Goal: Information Seeking & Learning: Learn about a topic

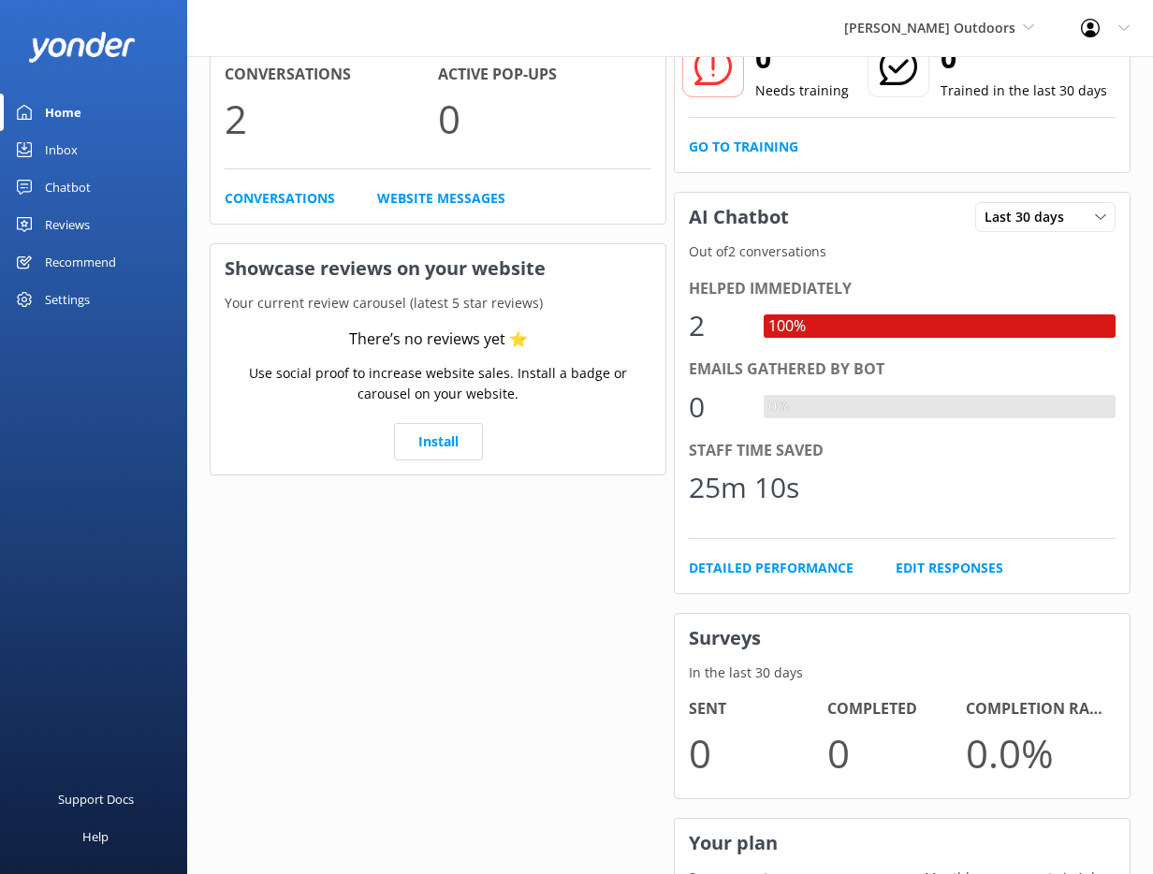
scroll to position [358, 0]
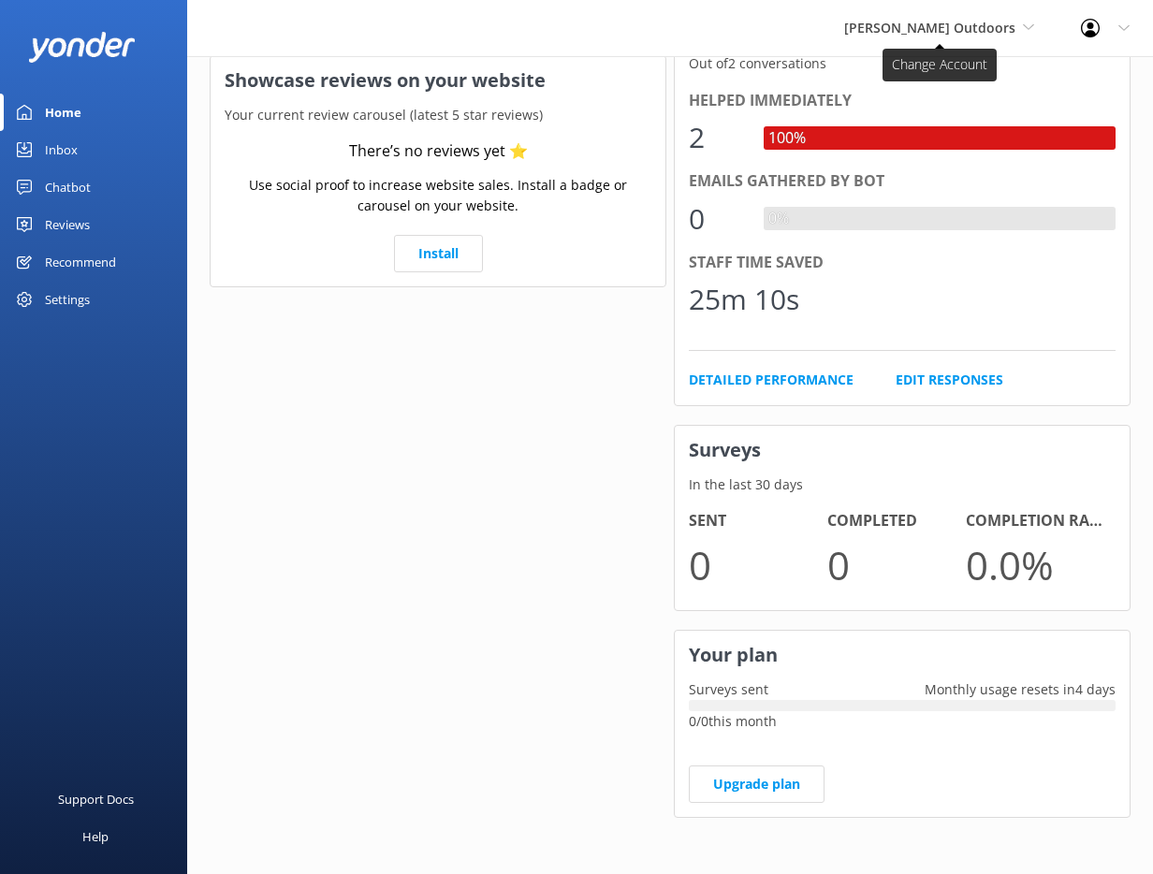
click at [965, 26] on span "[PERSON_NAME] Outdoors" at bounding box center [929, 28] width 171 height 18
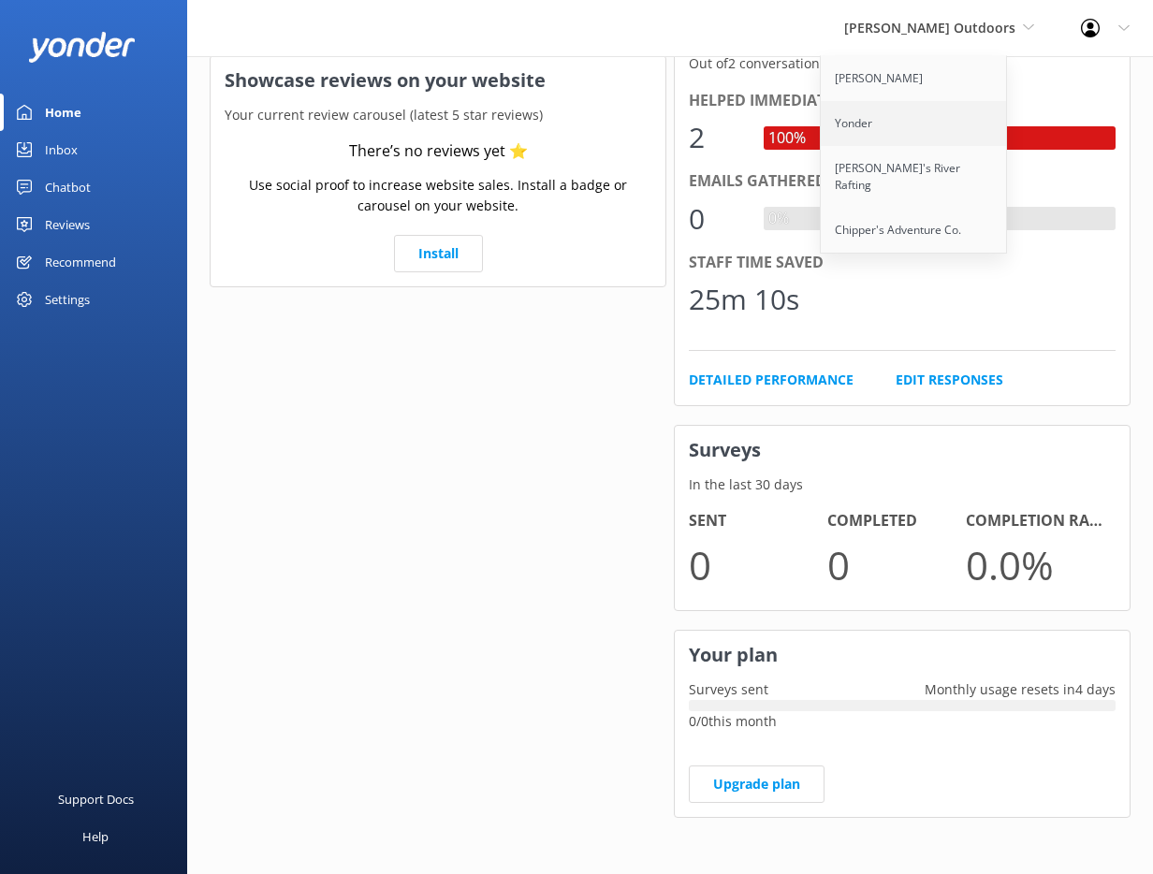
click at [885, 112] on link "Yonder" at bounding box center [914, 123] width 187 height 45
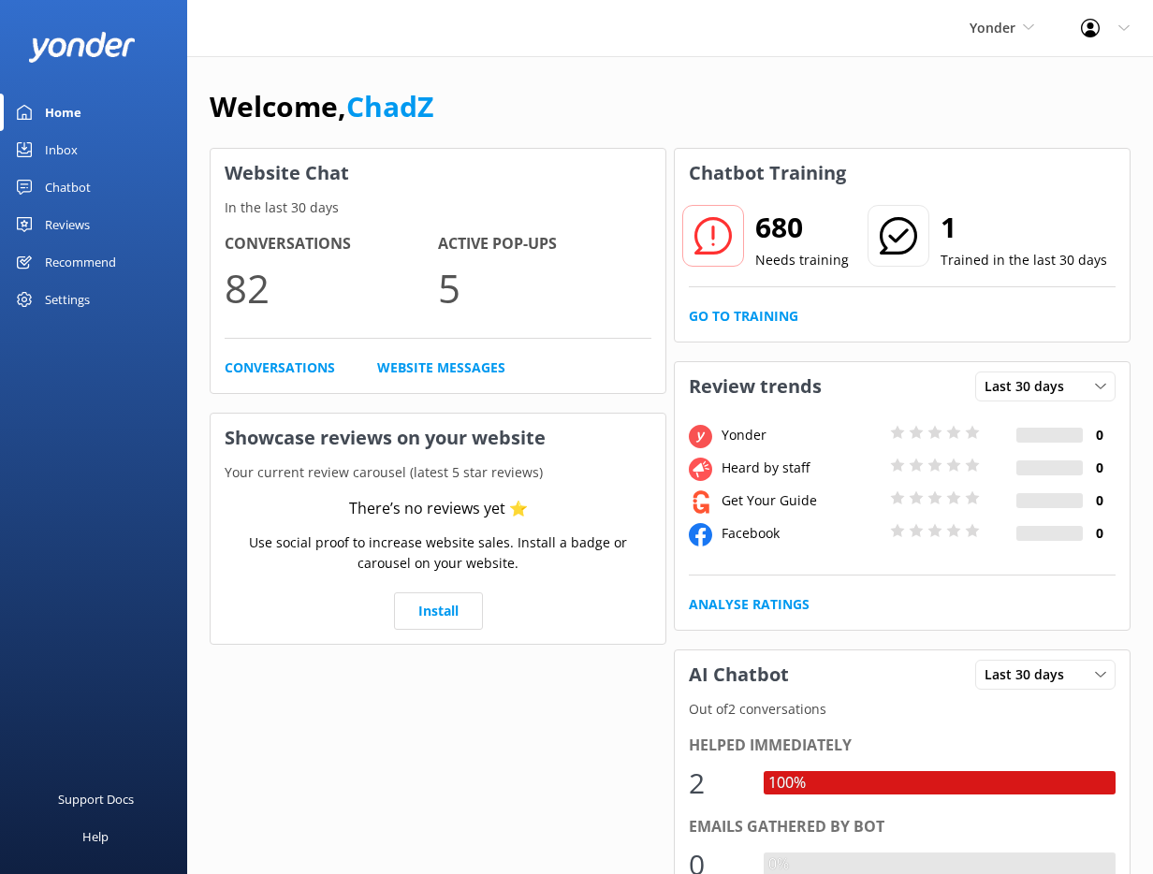
click at [964, 29] on div "Yonder Yonder Zipline Yonder Chad's River Rafting Chipper's Adventure Co." at bounding box center [1001, 28] width 111 height 56
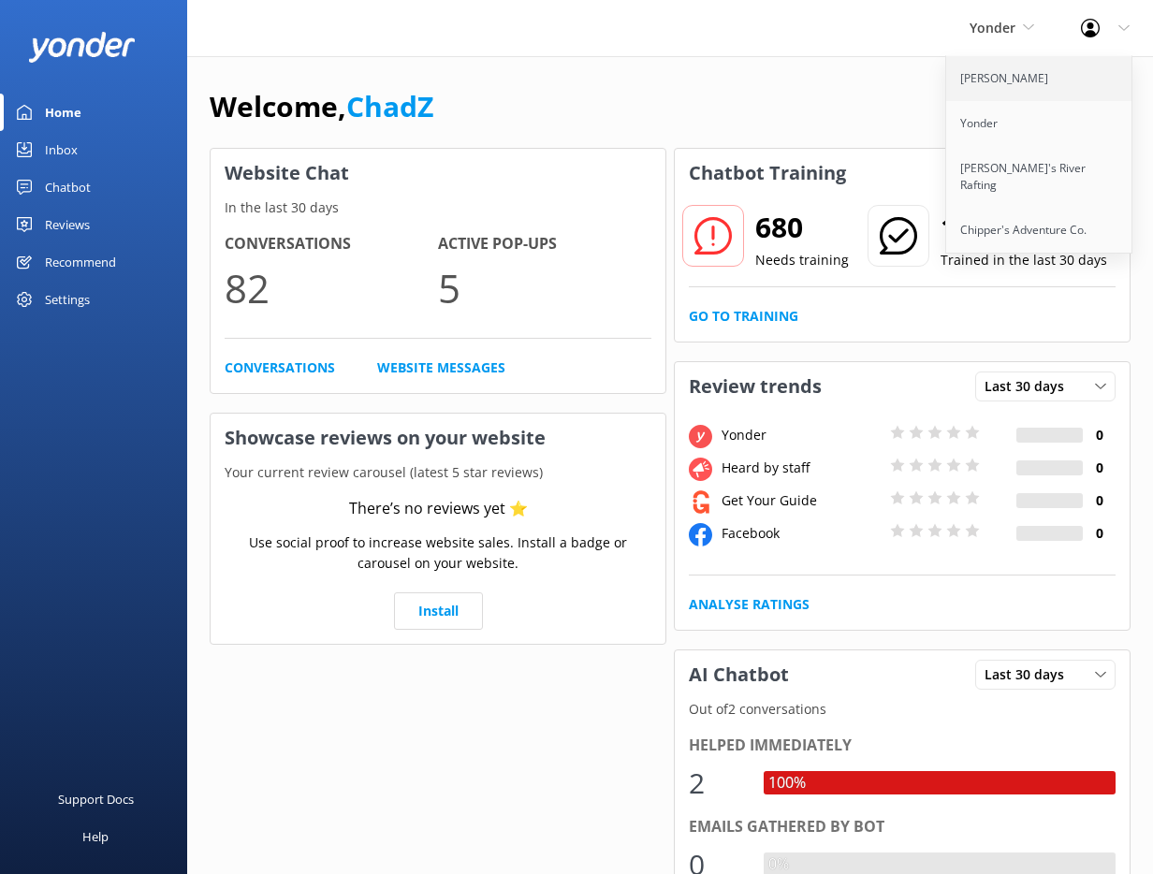
click at [1007, 76] on link "[PERSON_NAME]" at bounding box center [1039, 78] width 187 height 45
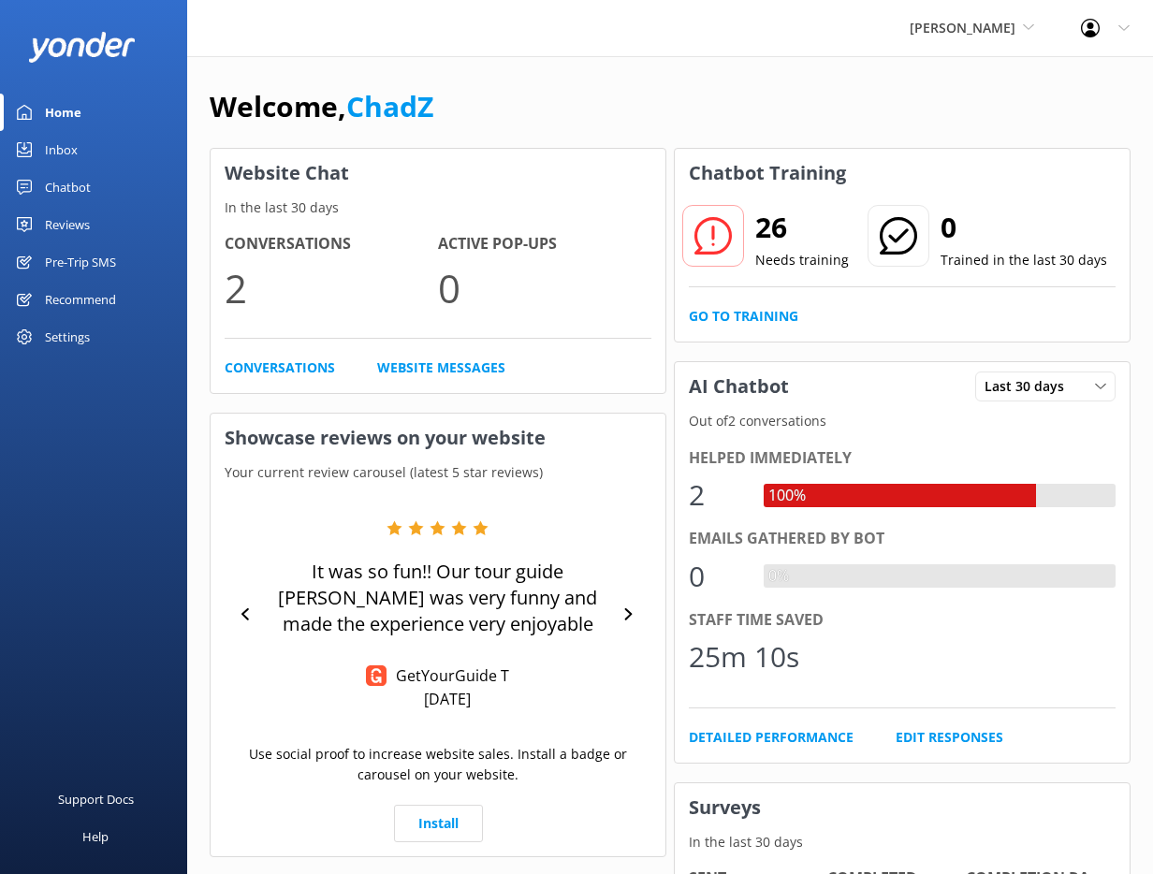
click at [70, 228] on div "Reviews" at bounding box center [67, 224] width 45 height 37
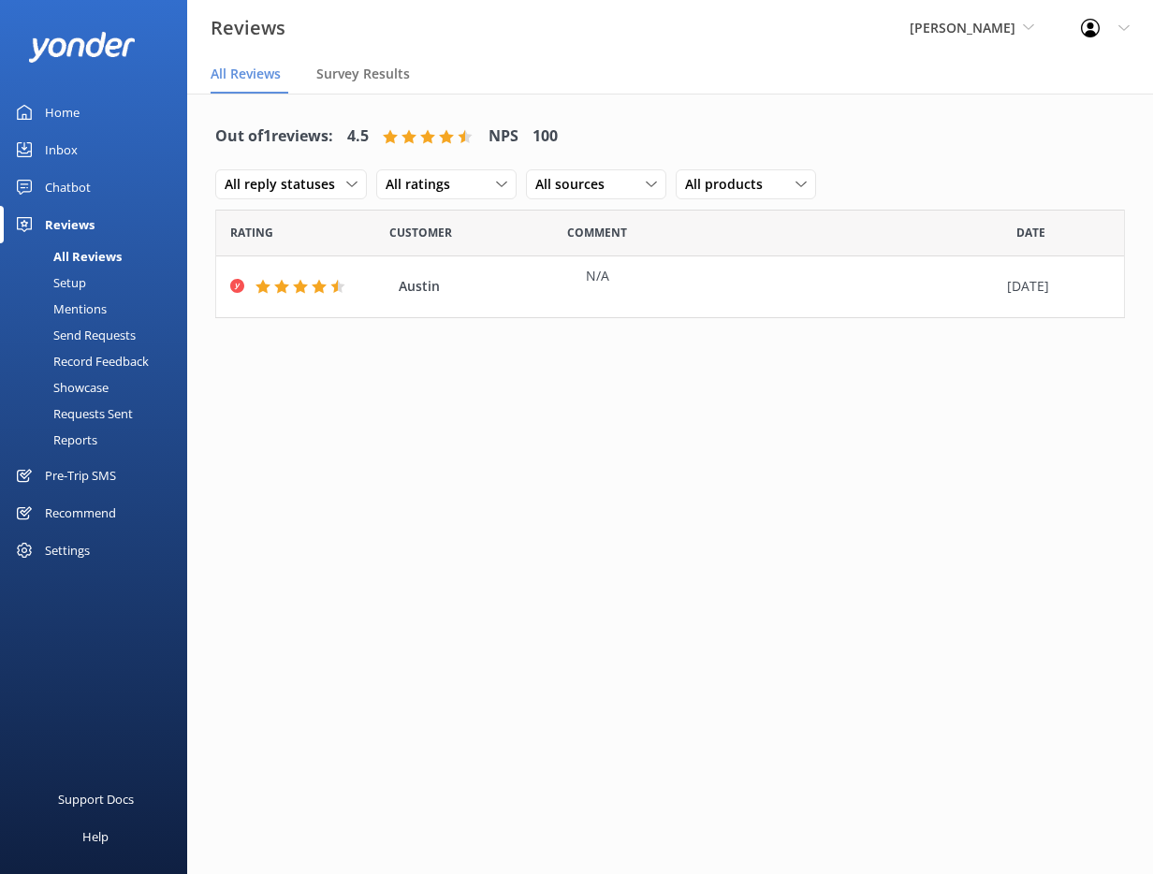
click at [76, 283] on div "Setup" at bounding box center [48, 283] width 75 height 26
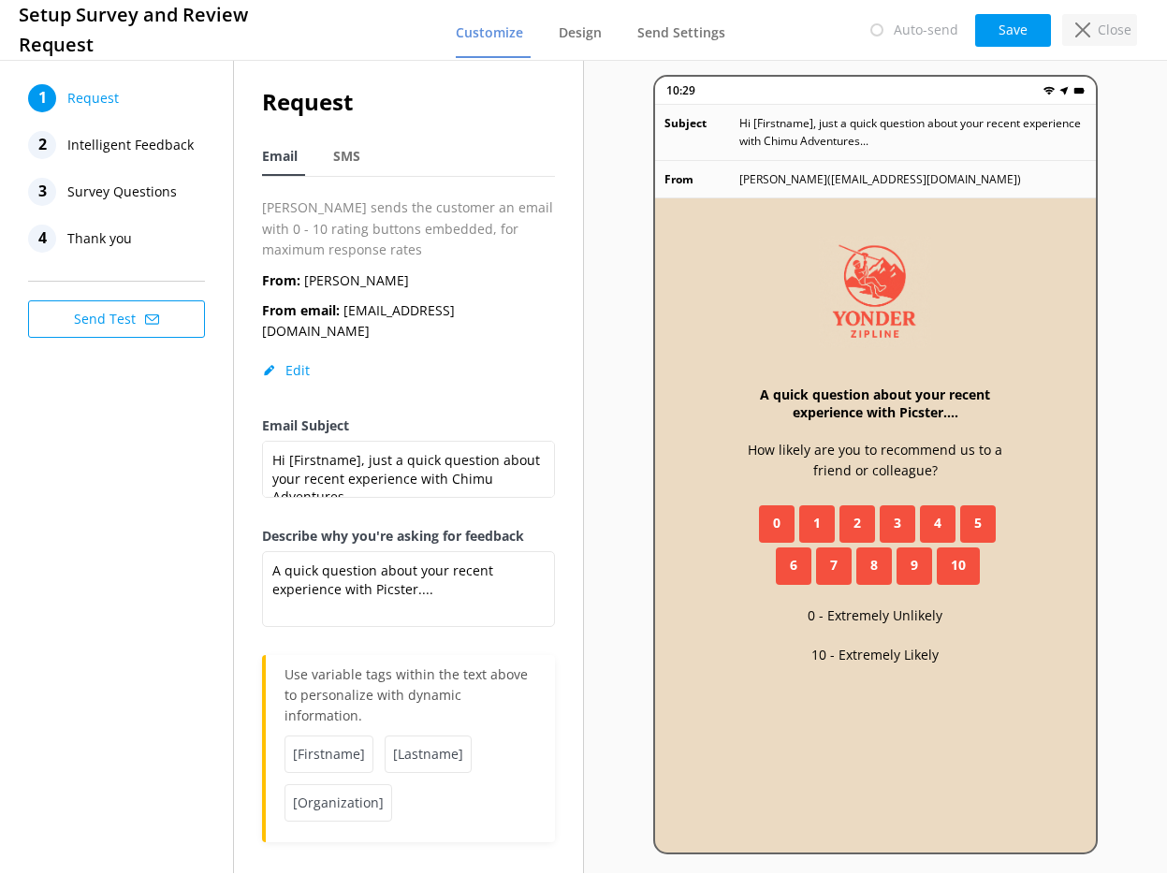
click at [1121, 23] on p "Close" at bounding box center [1115, 30] width 34 height 21
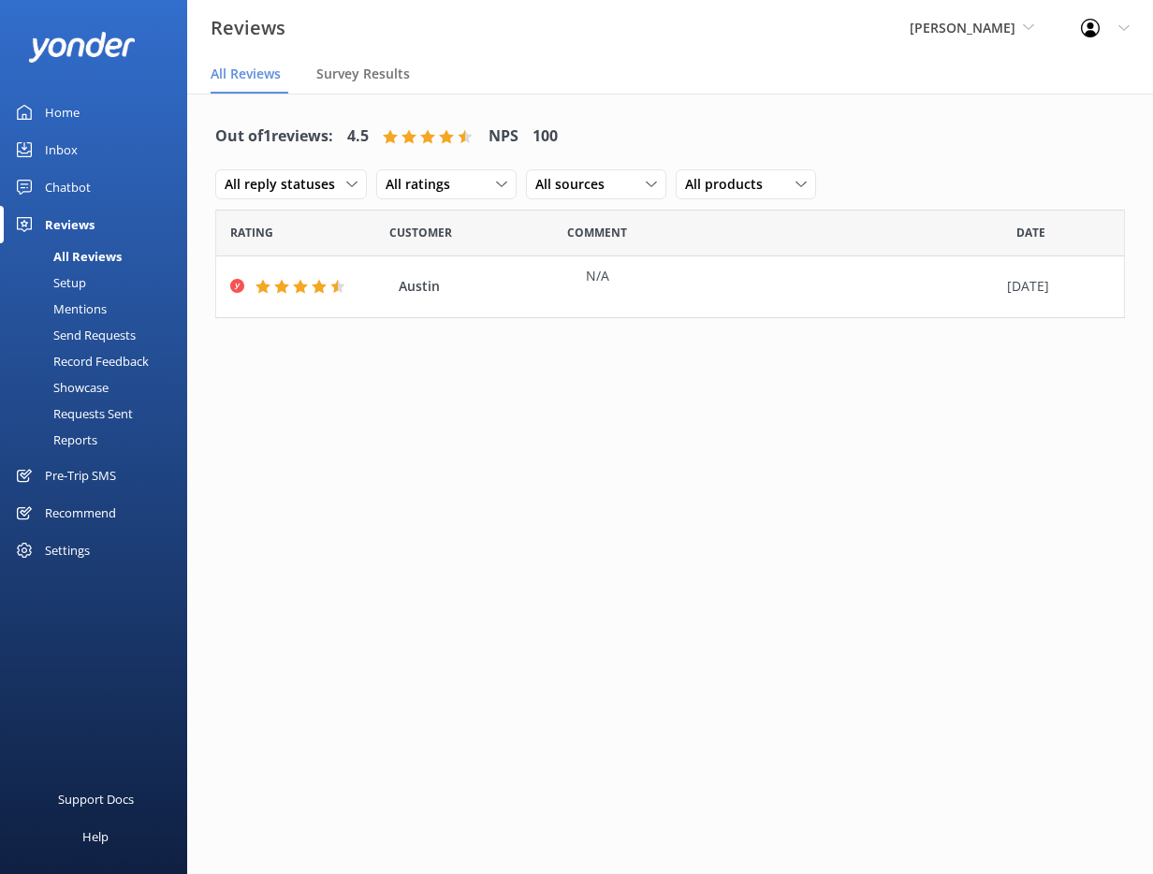
click at [83, 439] on div "Reports" at bounding box center [54, 440] width 86 height 26
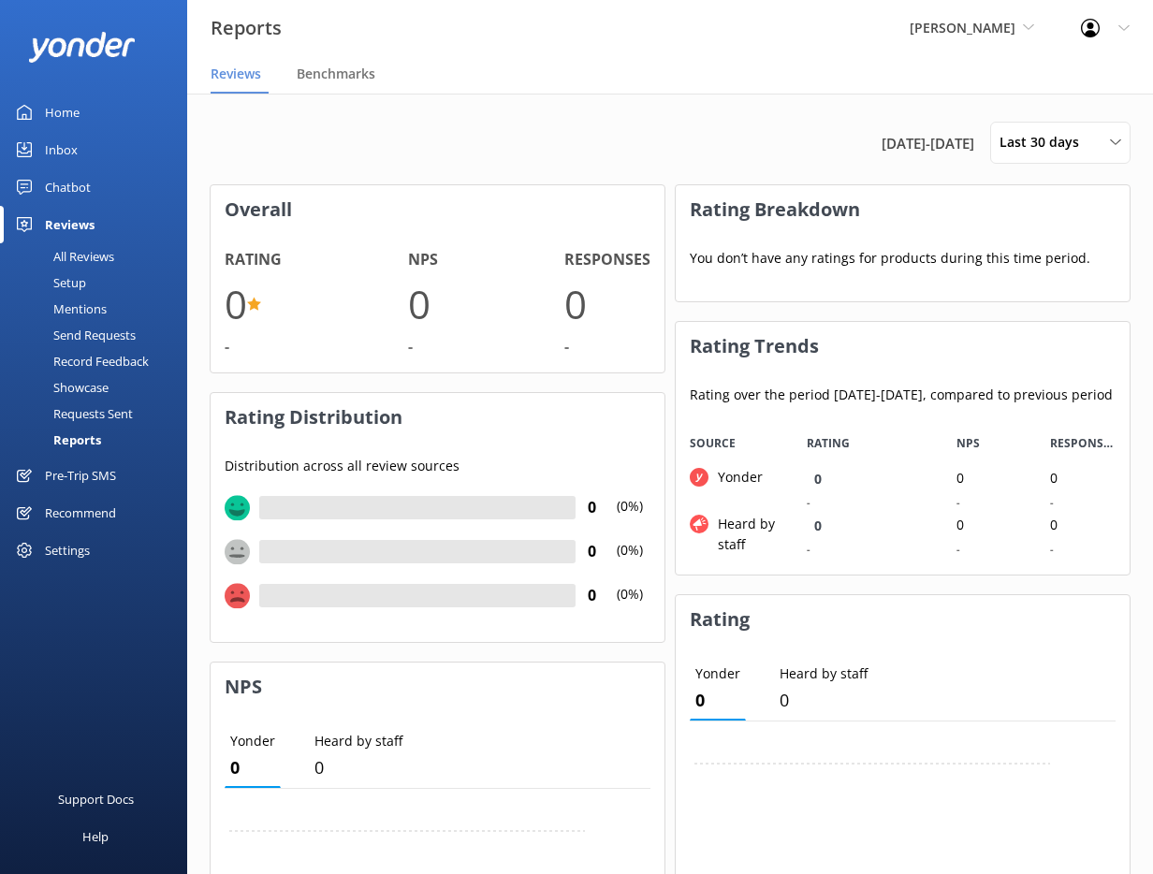
scroll to position [140, 440]
